Goal: Information Seeking & Learning: Learn about a topic

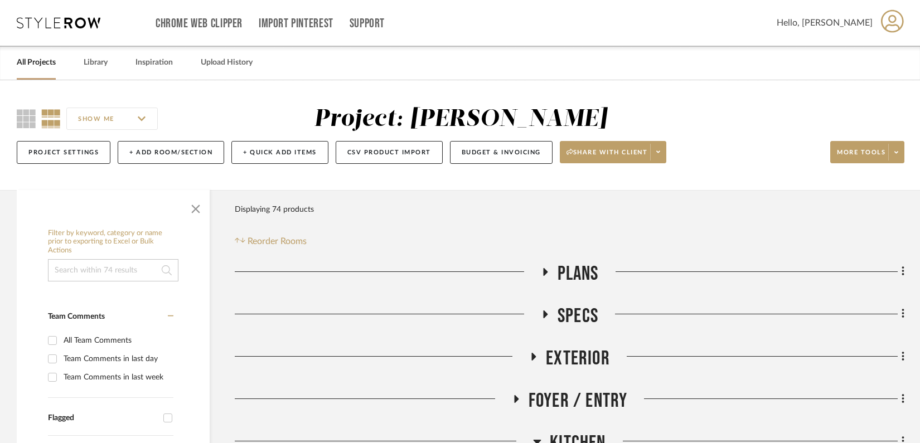
click at [36, 28] on icon at bounding box center [59, 22] width 84 height 11
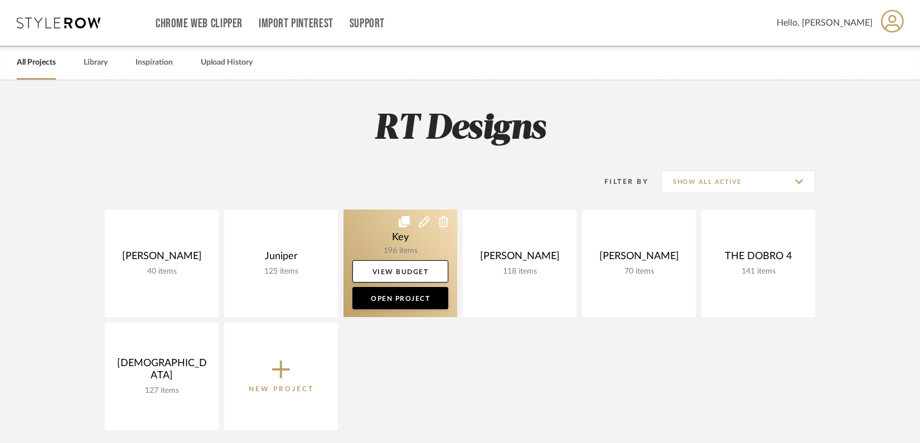
click at [379, 231] on link at bounding box center [400, 264] width 114 height 108
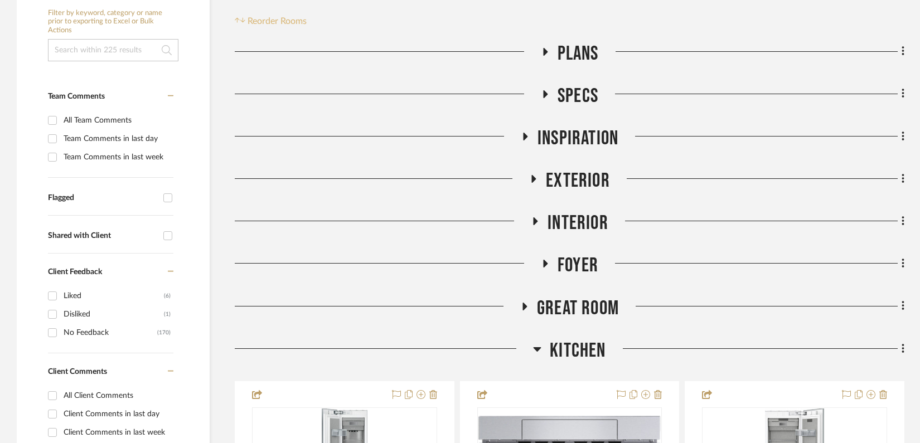
scroll to position [253, 0]
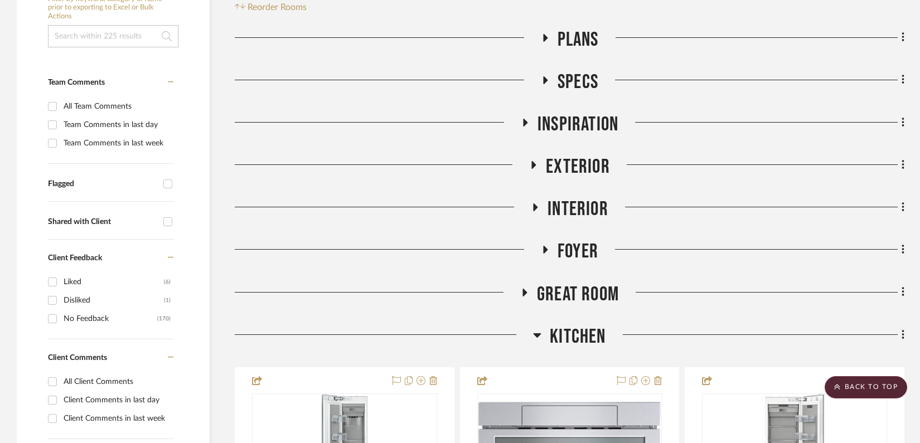
click at [524, 117] on h3 "Inspiration" at bounding box center [569, 125] width 98 height 24
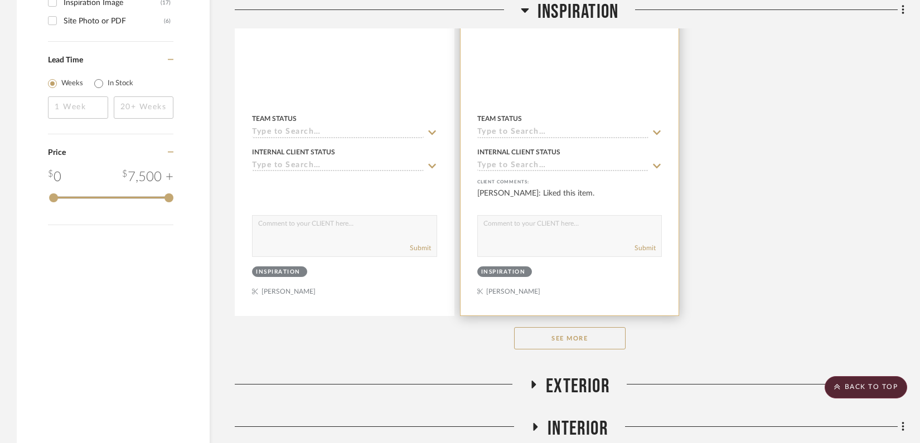
scroll to position [1593, 0]
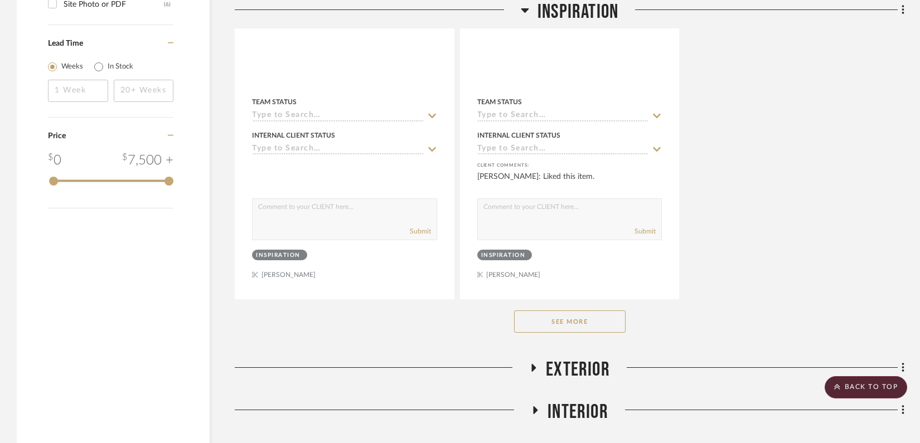
click at [546, 317] on button "See More" at bounding box center [569, 321] width 111 height 22
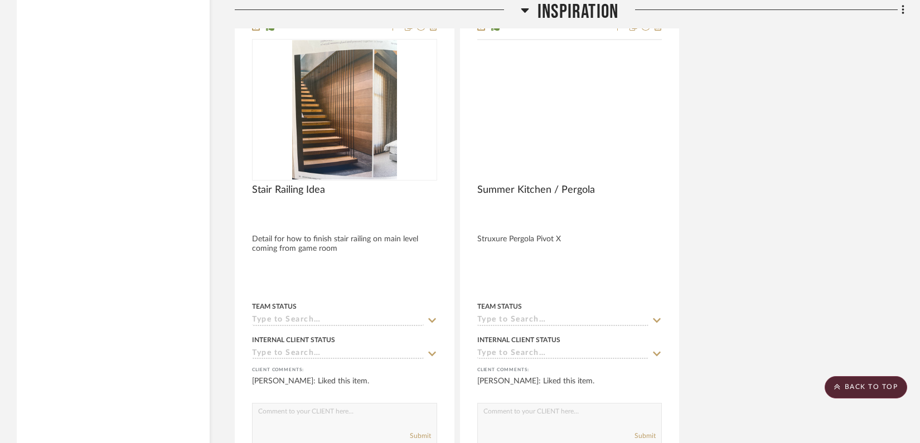
scroll to position [2382, 0]
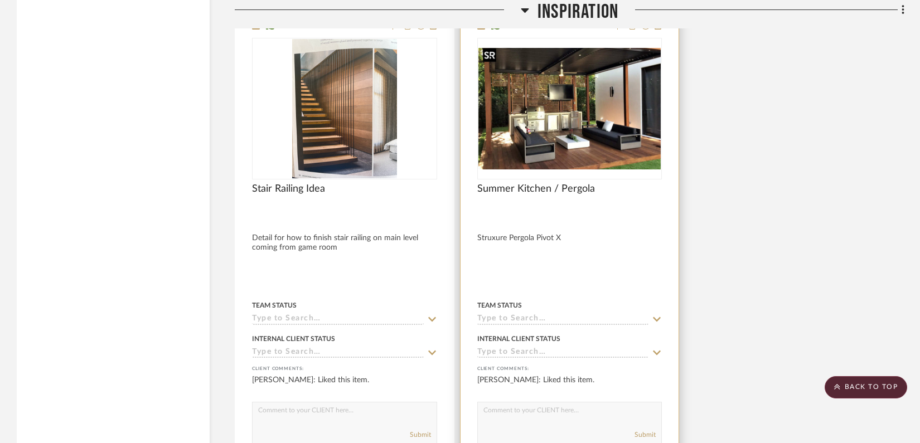
click at [543, 115] on img "0" at bounding box center [569, 108] width 183 height 121
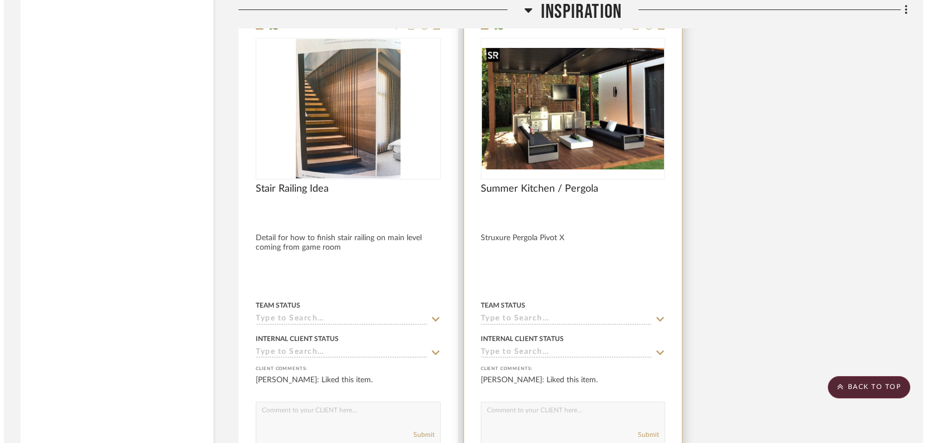
scroll to position [0, 0]
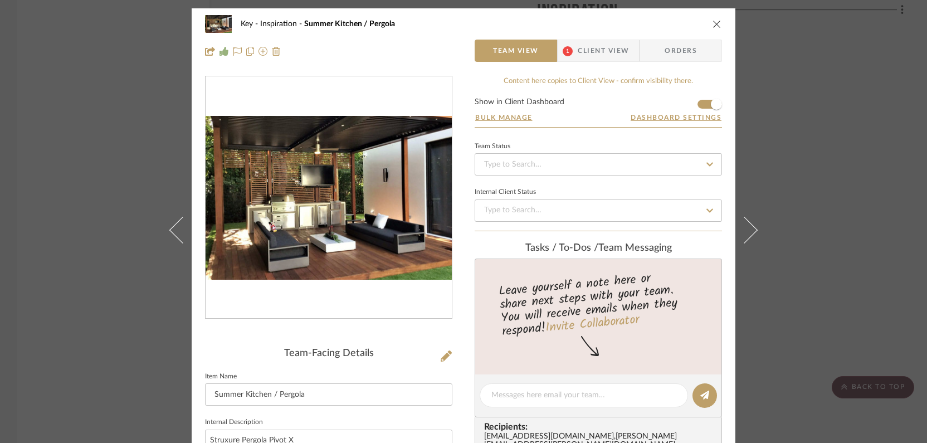
click at [713, 24] on icon "close" at bounding box center [717, 24] width 9 height 9
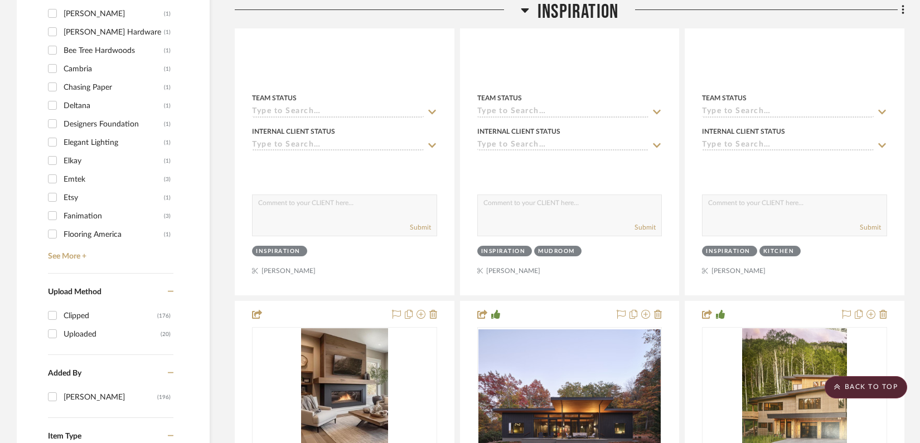
scroll to position [1088, 0]
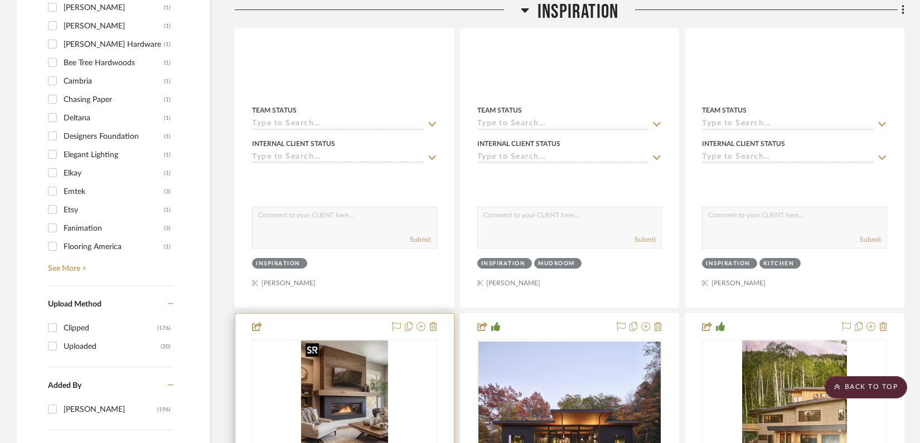
click at [323, 395] on img "0" at bounding box center [344, 409] width 87 height 139
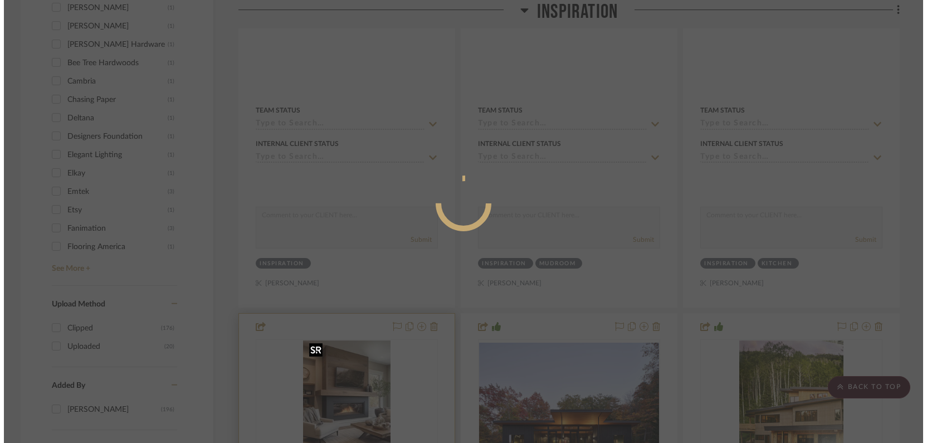
scroll to position [0, 0]
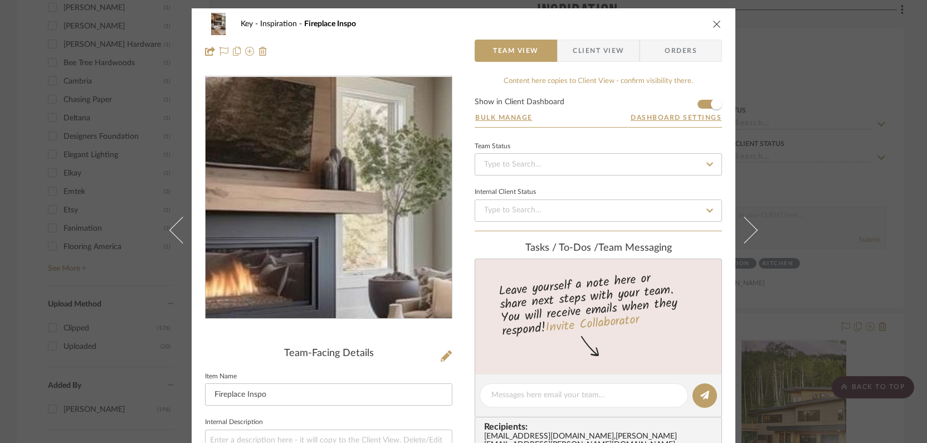
click at [372, 170] on img "0" at bounding box center [329, 198] width 152 height 242
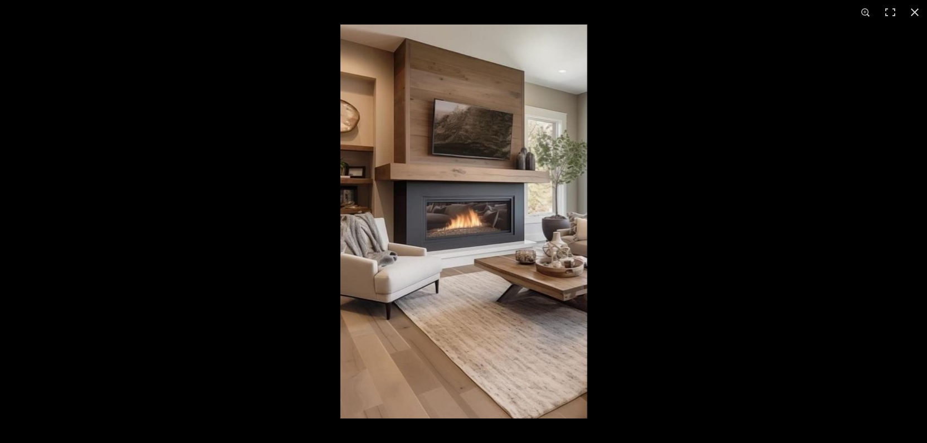
click at [0, 0] on div "1 / 1" at bounding box center [463, 221] width 927 height 443
click at [685, 143] on div at bounding box center [803, 246] width 927 height 443
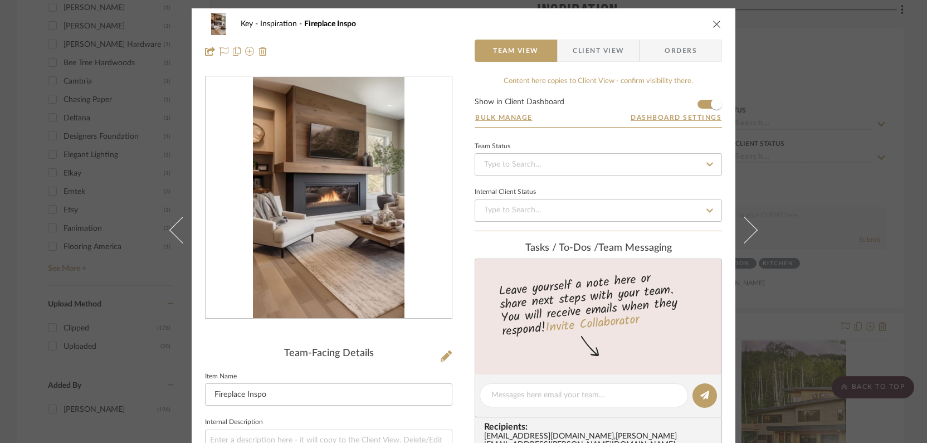
click at [716, 26] on icon "close" at bounding box center [717, 24] width 9 height 9
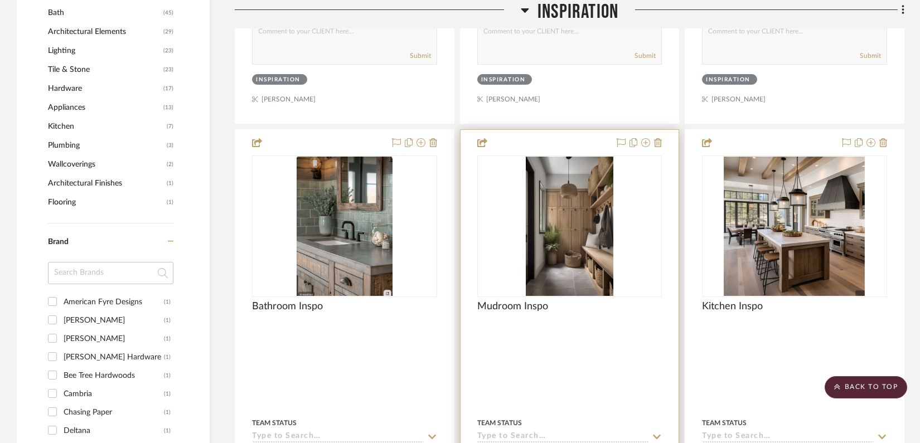
scroll to position [770, 0]
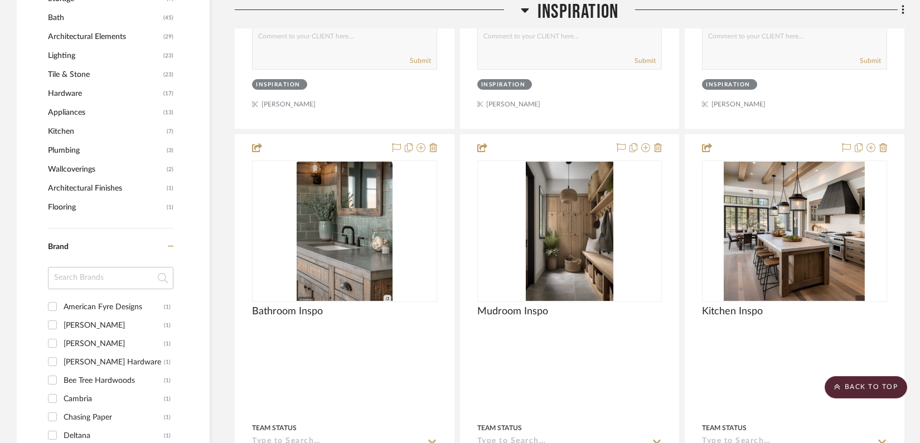
click at [524, 11] on icon at bounding box center [524, 10] width 8 height 4
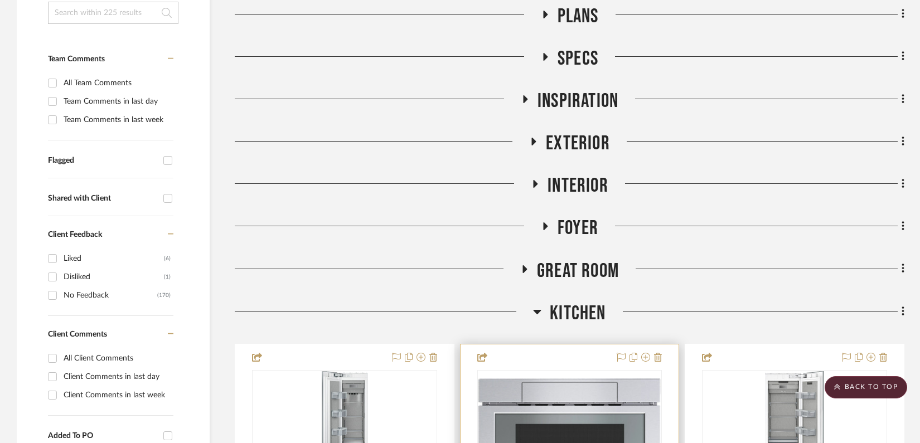
scroll to position [237, 0]
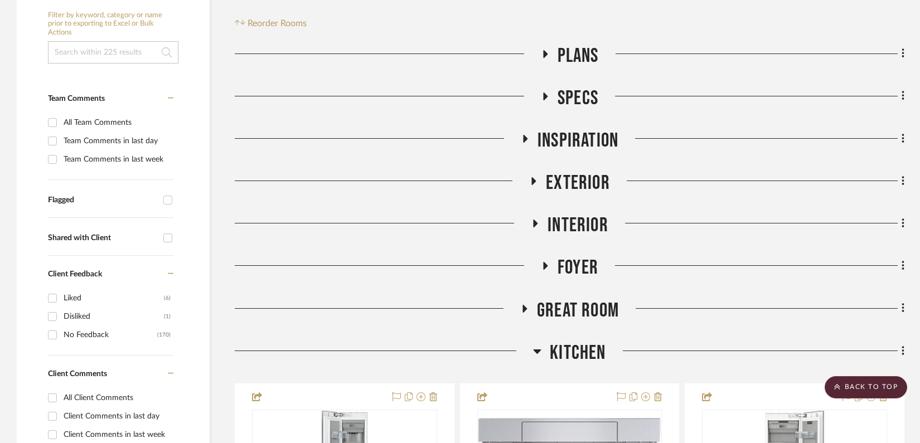
click at [535, 230] on fa-icon at bounding box center [535, 227] width 8 height 16
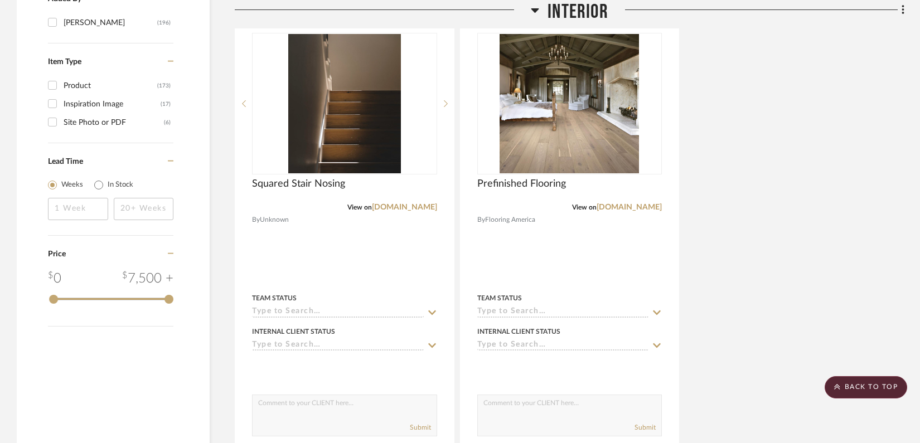
scroll to position [1364, 0]
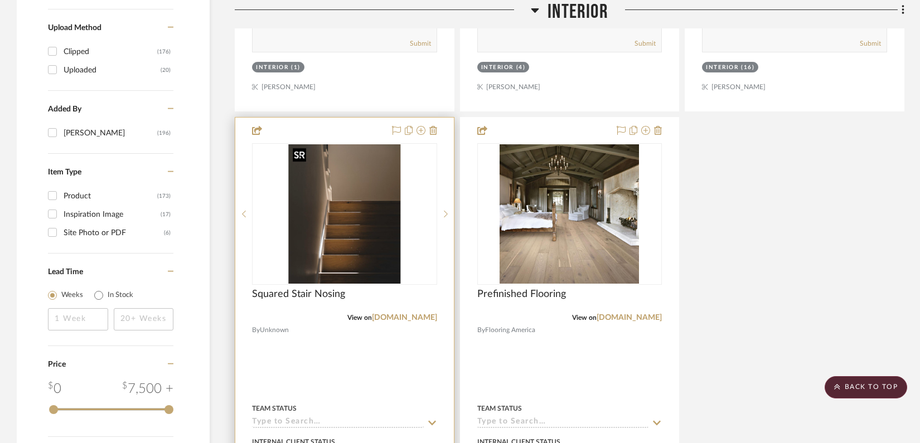
click at [351, 250] on img "0" at bounding box center [344, 213] width 112 height 139
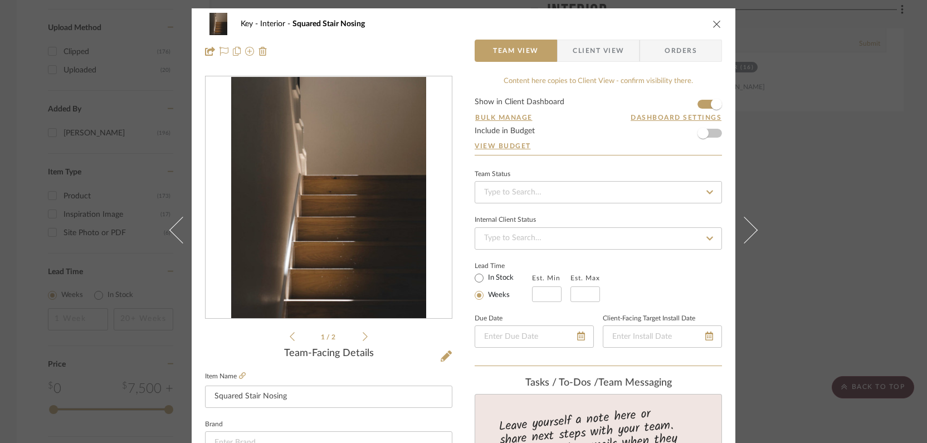
click at [844, 185] on div "Key Interior Squared Stair Nosing Team View Client View Orders 1 / 2 Team-Facin…" at bounding box center [463, 221] width 927 height 443
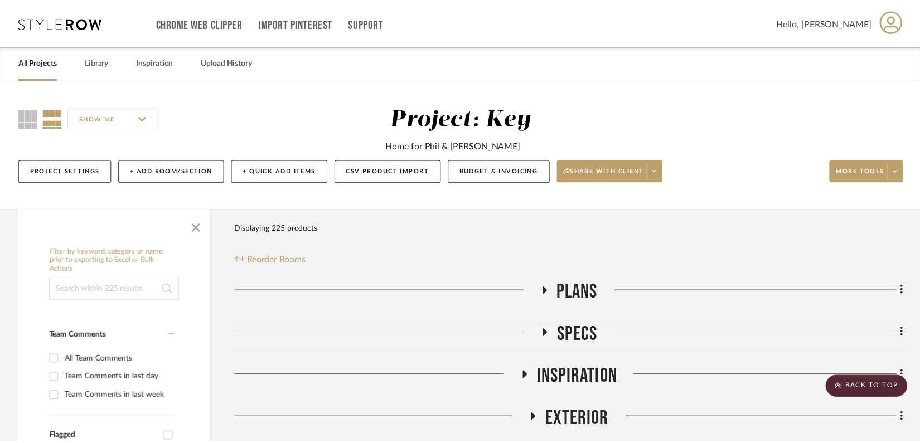
scroll to position [1364, 0]
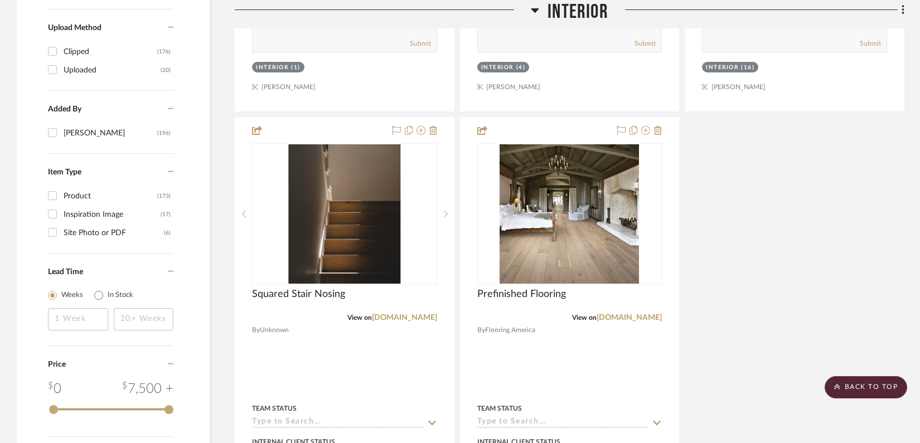
click at [538, 11] on icon at bounding box center [535, 9] width 8 height 13
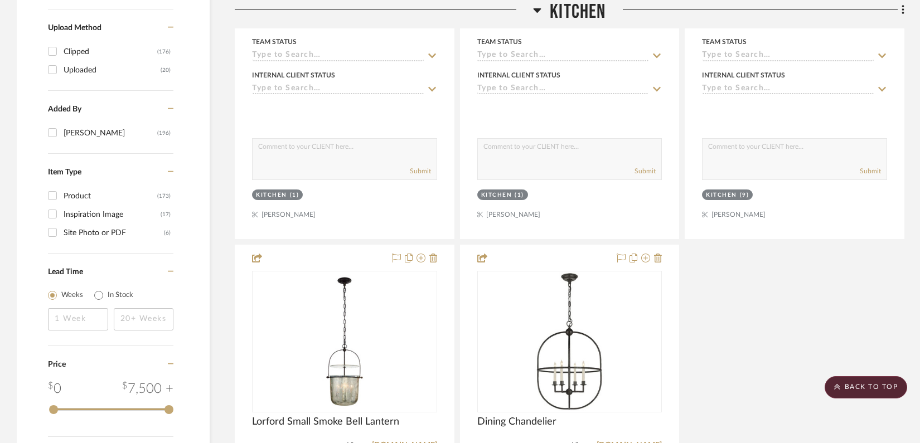
click at [541, 7] on h3 "Kitchen" at bounding box center [569, 12] width 72 height 24
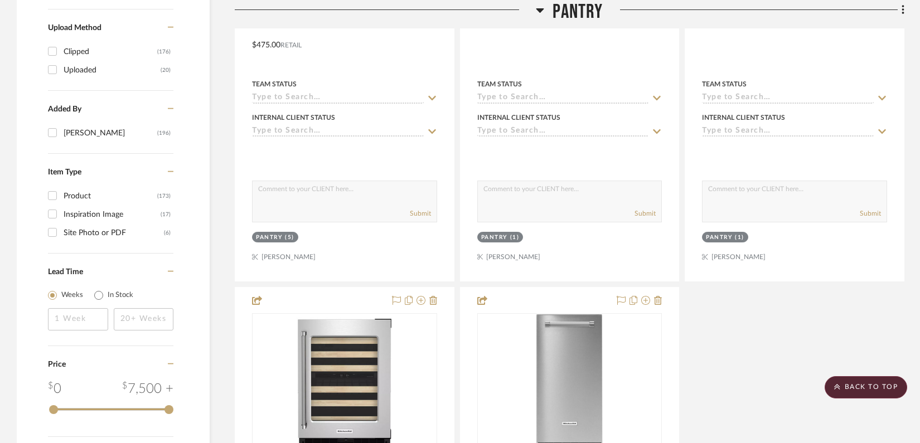
click at [541, 7] on icon at bounding box center [540, 9] width 8 height 13
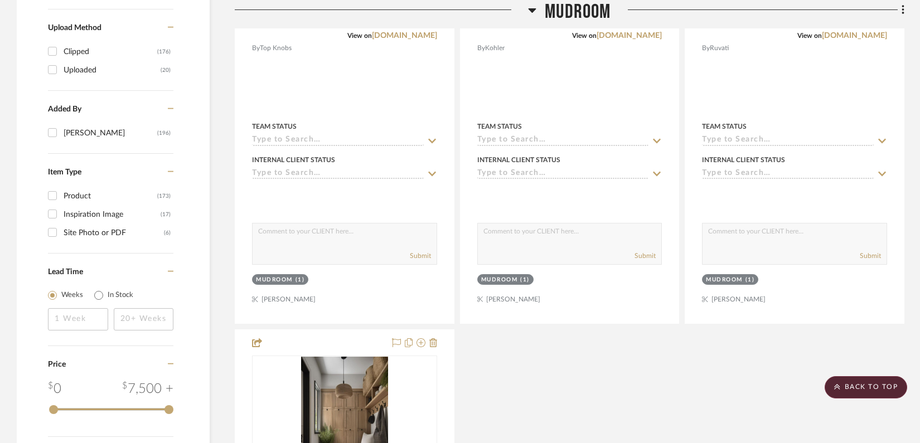
click at [531, 12] on icon at bounding box center [532, 9] width 8 height 13
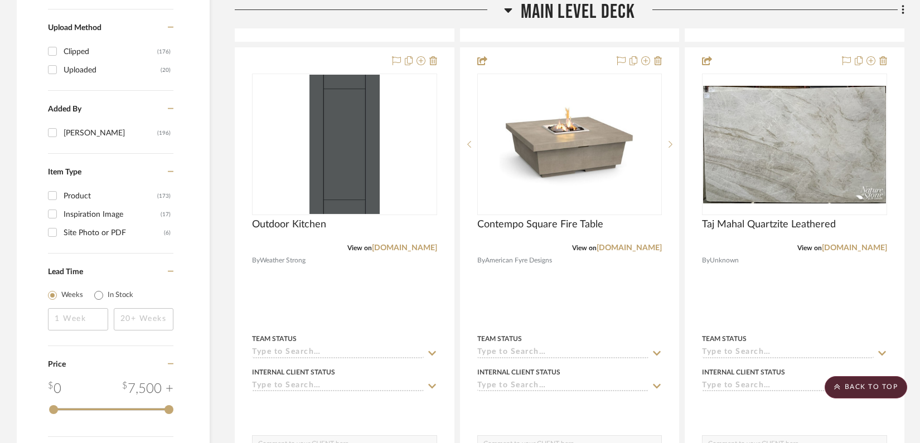
click at [511, 11] on icon at bounding box center [508, 9] width 8 height 13
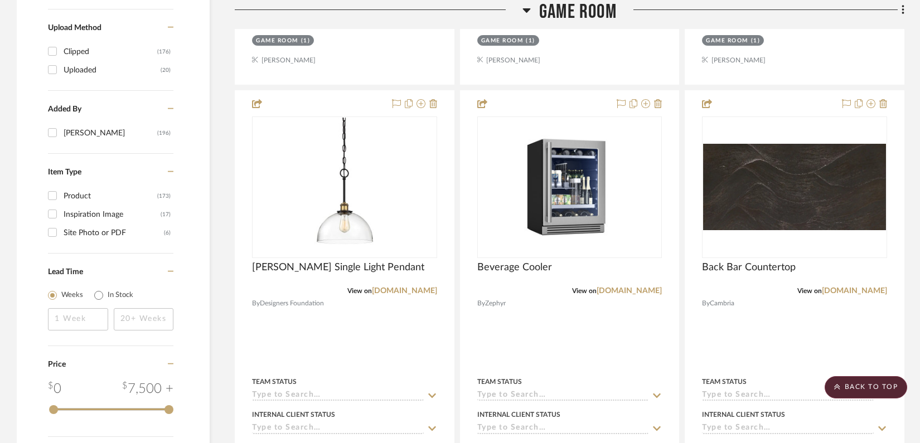
click at [527, 9] on icon at bounding box center [527, 10] width 8 height 4
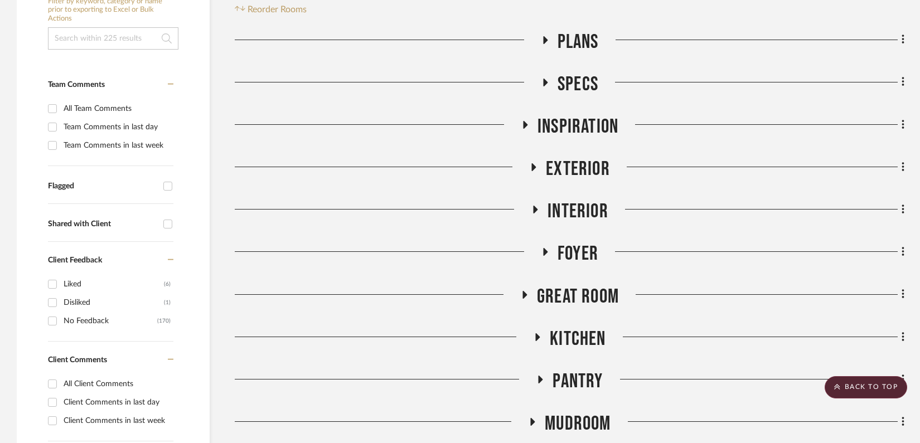
scroll to position [244, 0]
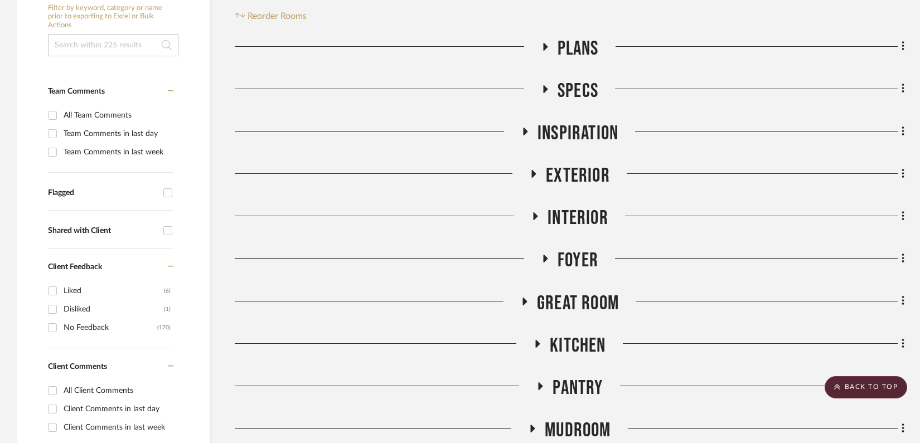
click at [531, 213] on icon at bounding box center [534, 216] width 13 height 8
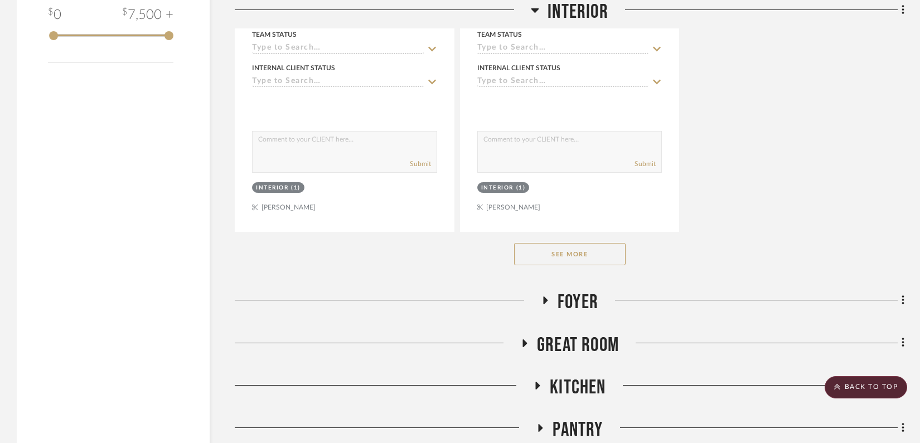
scroll to position [1745, 0]
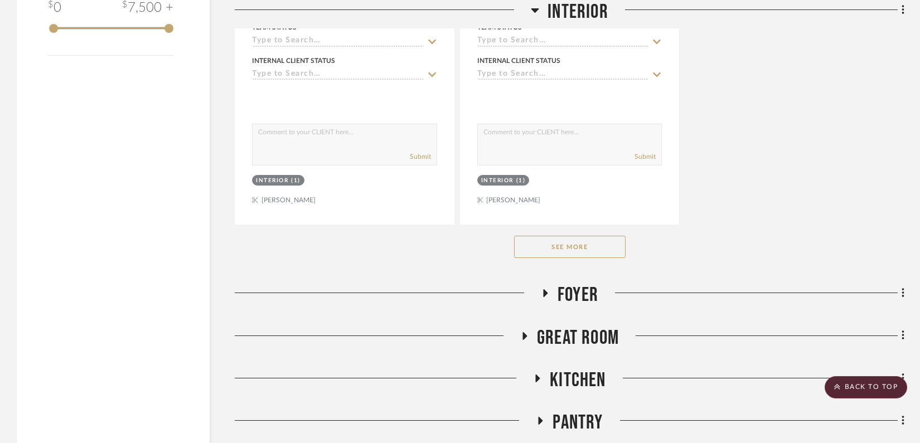
click at [529, 245] on button "See More" at bounding box center [569, 247] width 111 height 22
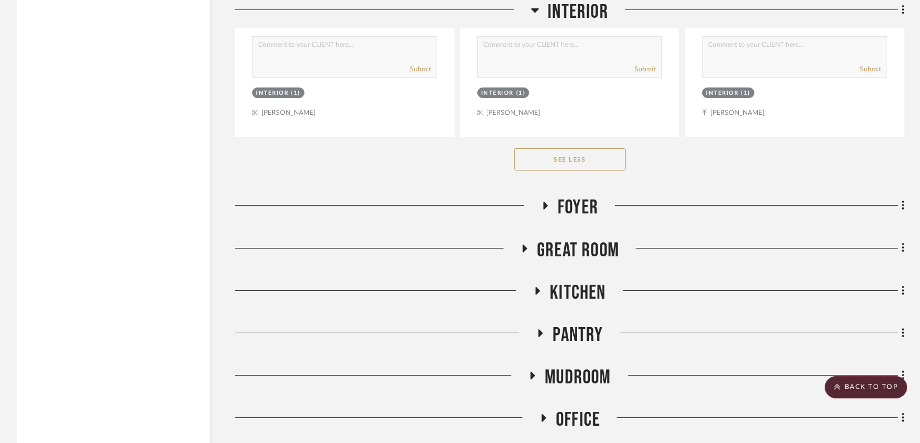
scroll to position [2921, 0]
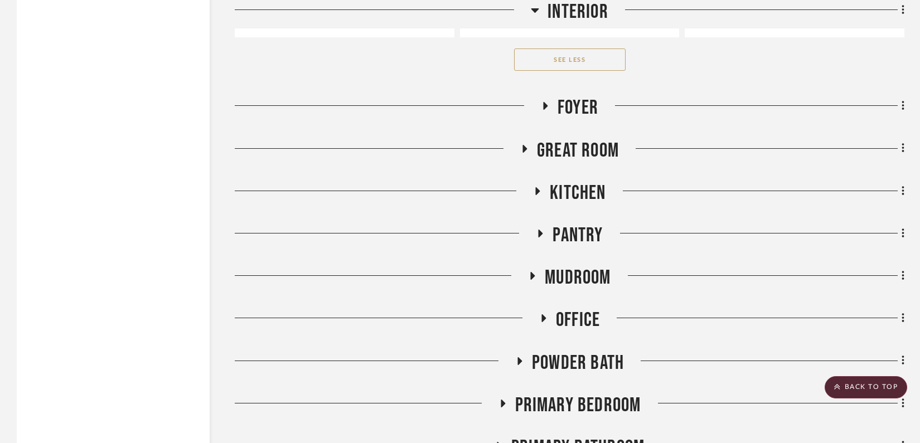
click at [527, 144] on icon at bounding box center [524, 148] width 13 height 8
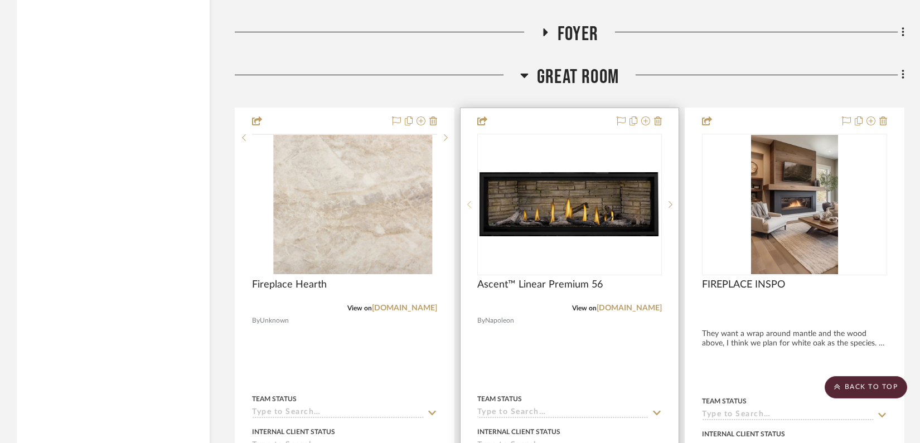
scroll to position [3005, 0]
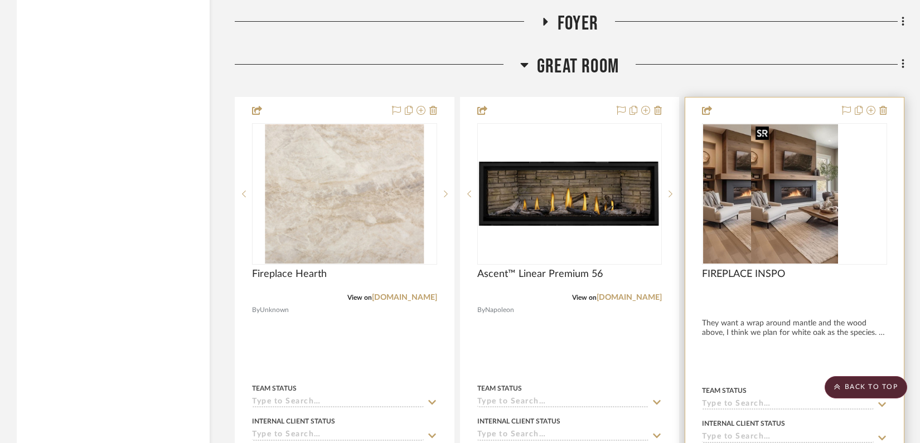
click at [770, 197] on div at bounding box center [794, 194] width 185 height 142
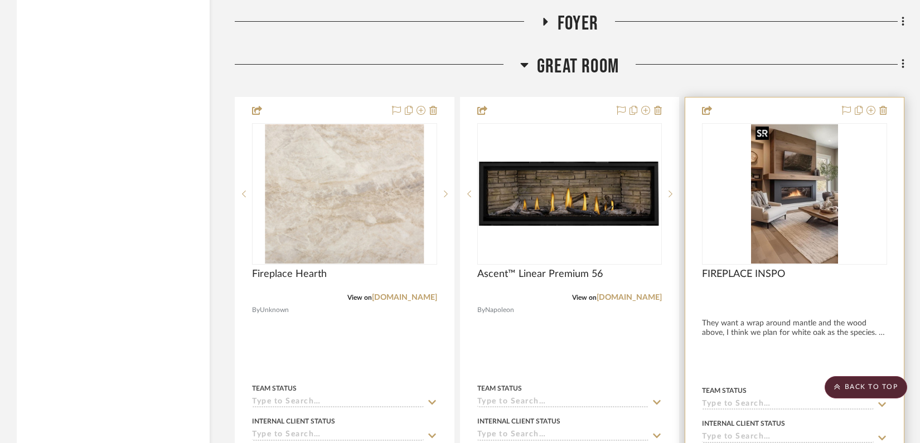
click at [781, 200] on img "0" at bounding box center [794, 193] width 87 height 139
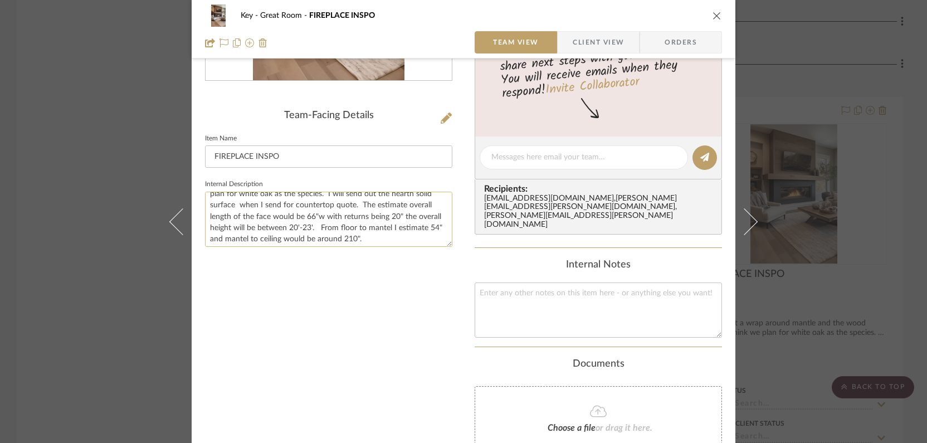
scroll to position [22, 0]
drag, startPoint x: 374, startPoint y: 234, endPoint x: 356, endPoint y: 199, distance: 39.6
click at [356, 199] on textarea "They want a wrap around mantle and the wood above, I think we plan for white oa…" at bounding box center [328, 219] width 247 height 55
